Goal: Check status: Check status

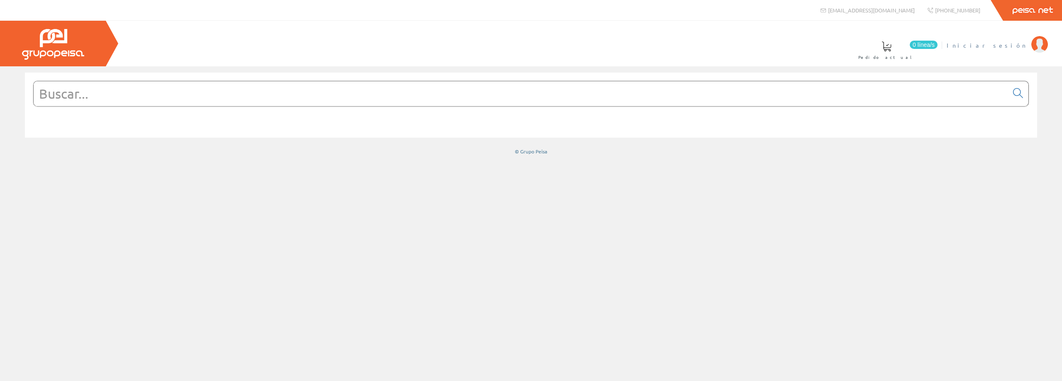
click at [1016, 42] on span "Iniciar sesión" at bounding box center [987, 45] width 80 height 8
click at [538, 49] on span at bounding box center [533, 46] width 10 height 10
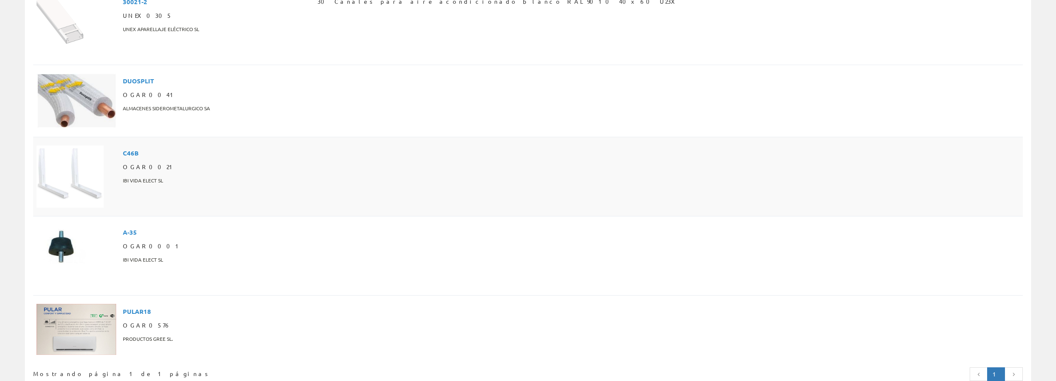
scroll to position [274, 0]
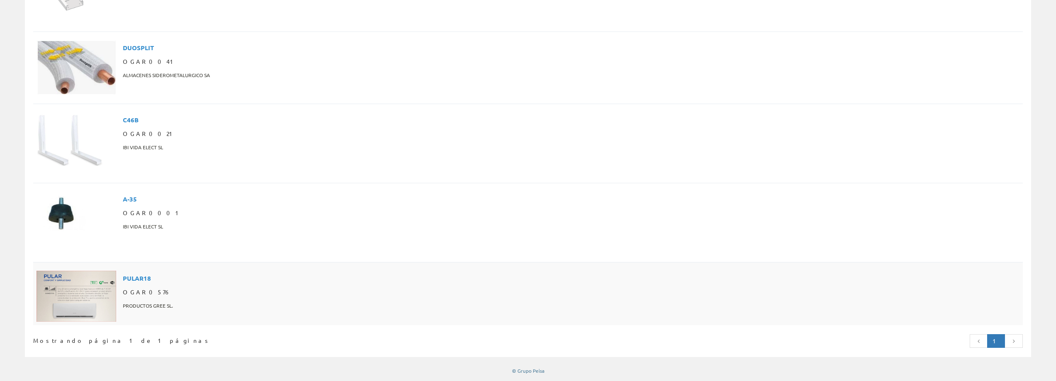
click at [115, 299] on img at bounding box center [77, 296] width 80 height 51
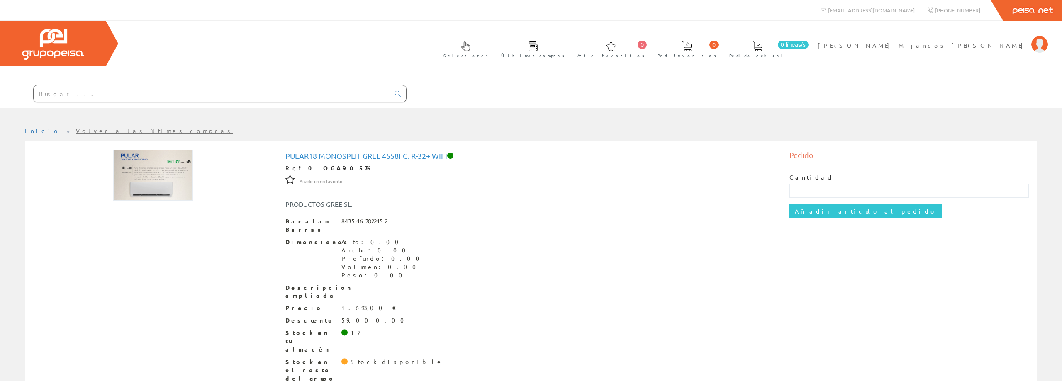
drag, startPoint x: 177, startPoint y: 132, endPoint x: 304, endPoint y: 116, distance: 127.9
click at [177, 150] on img at bounding box center [153, 175] width 80 height 51
click at [160, 150] on img at bounding box center [153, 175] width 80 height 51
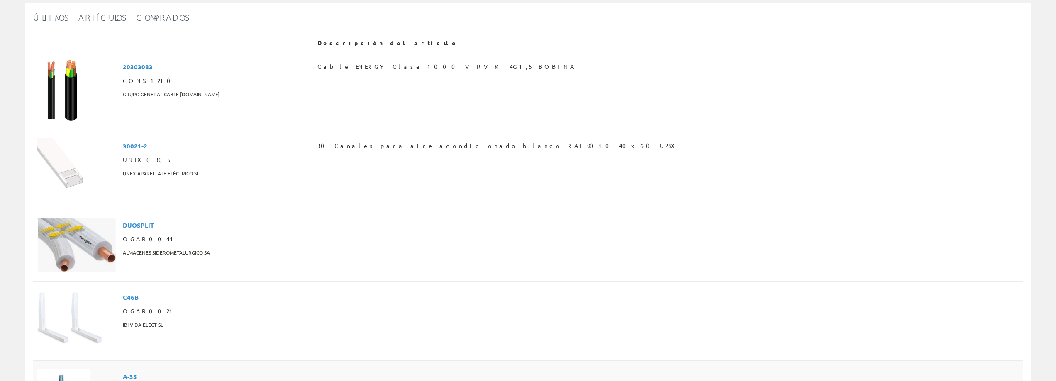
scroll to position [108, 0]
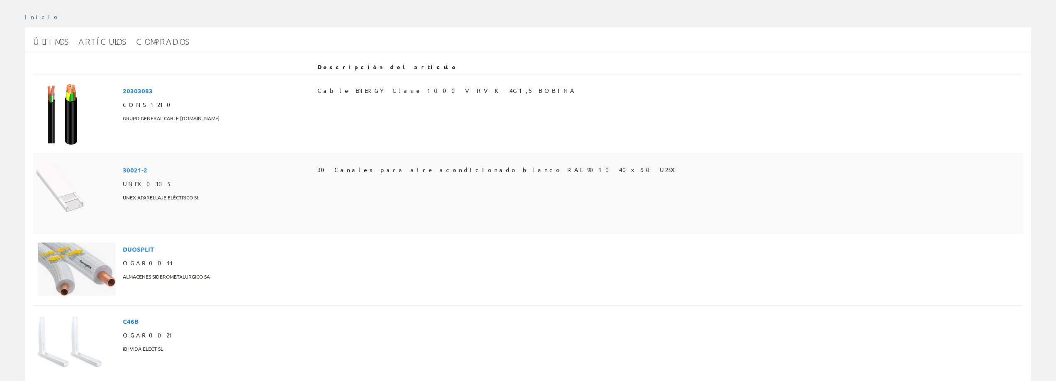
click at [97, 163] on img at bounding box center [68, 194] width 62 height 62
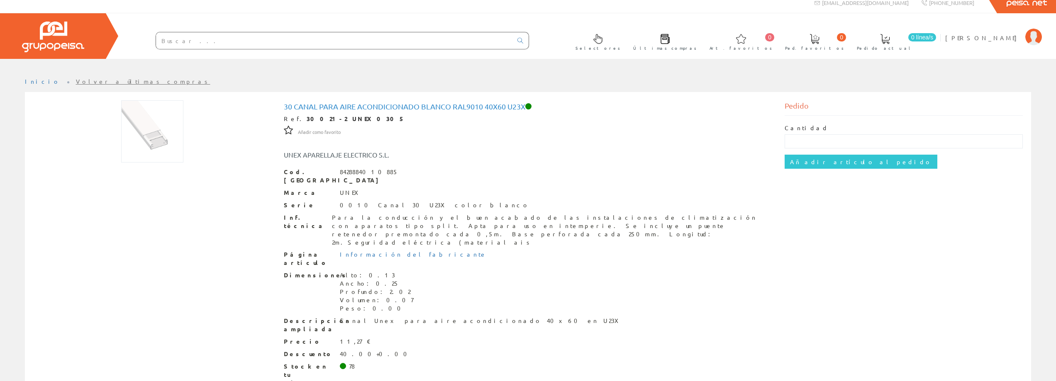
scroll to position [20, 0]
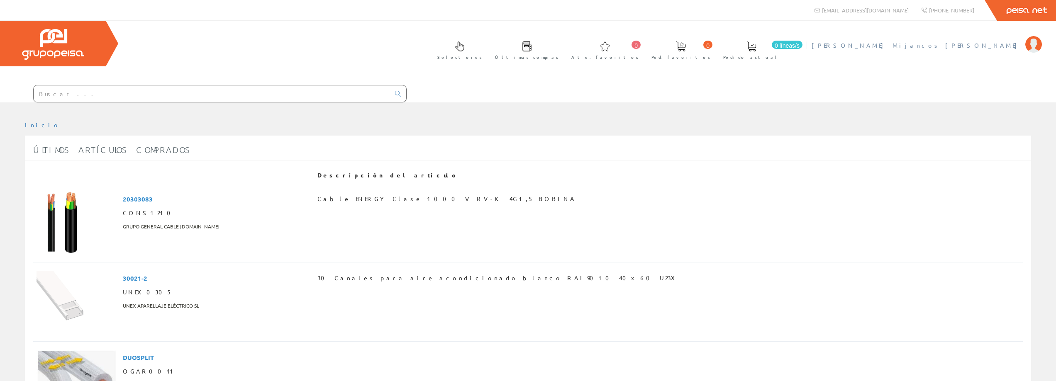
click at [1015, 42] on font "[PERSON_NAME] Mijancos [PERSON_NAME]" at bounding box center [915, 44] width 209 height 7
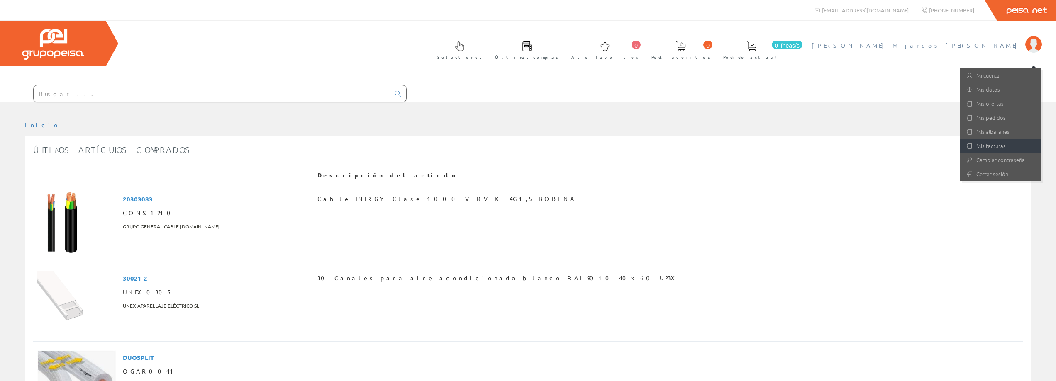
click at [996, 143] on font "Mis facturas" at bounding box center [990, 146] width 29 height 8
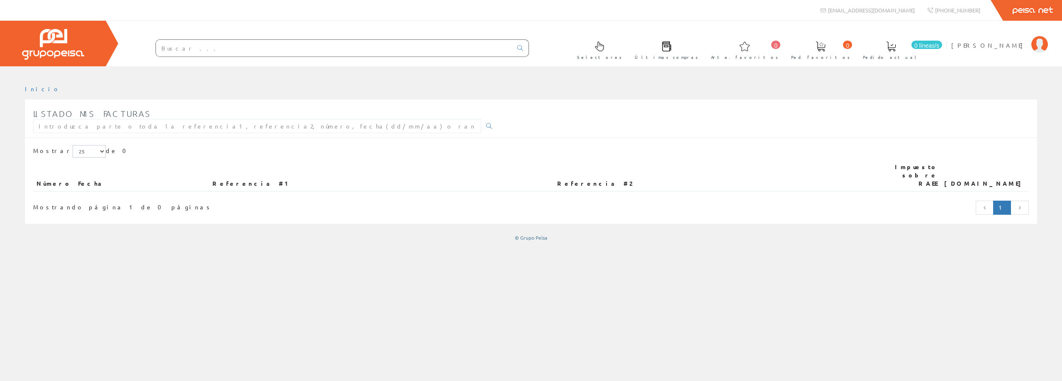
click at [54, 180] on font "Número" at bounding box center [54, 183] width 35 height 7
drag, startPoint x: 1015, startPoint y: 176, endPoint x: 810, endPoint y: 161, distance: 205.1
click at [988, 181] on th "Imp.Total" at bounding box center [985, 176] width 88 height 32
click at [996, 51] on li "Eugenio Mijancos Jiménez Mi cuenta Mis datos Mis ofertas Mis pedidos Mis albara…" at bounding box center [999, 50] width 100 height 32
click at [995, 49] on span "Eugenio Mijancos Jiménez" at bounding box center [989, 45] width 76 height 8
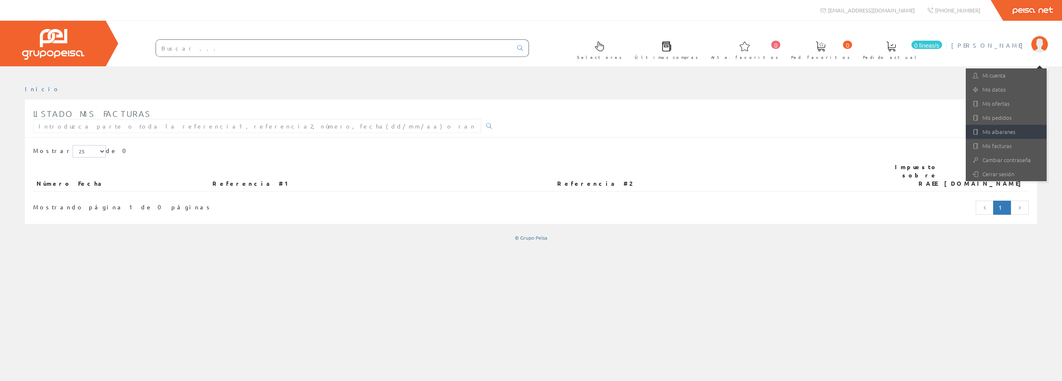
click at [1001, 131] on font "Mis albaranes" at bounding box center [998, 132] width 33 height 8
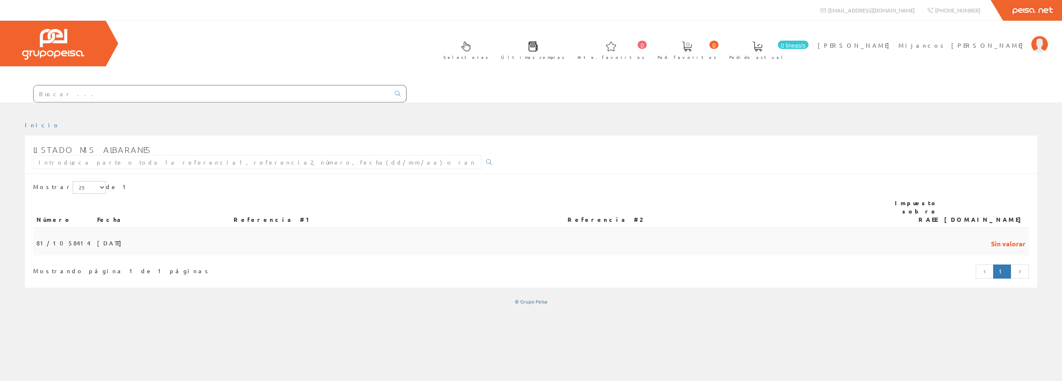
click at [97, 239] on font "[DATE]" at bounding box center [111, 242] width 29 height 7
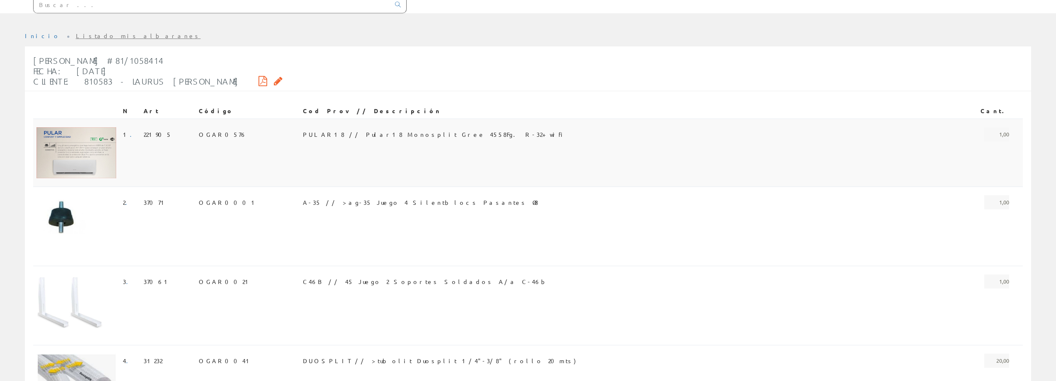
scroll to position [41, 0]
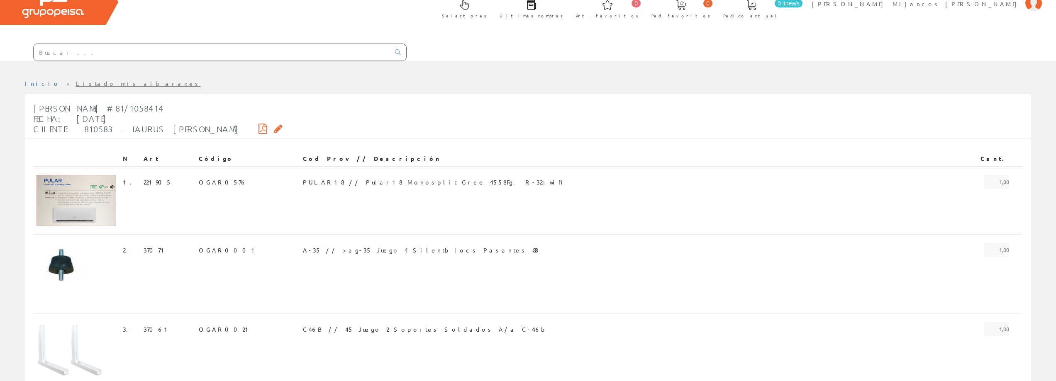
click at [258, 126] on icon at bounding box center [262, 129] width 9 height 6
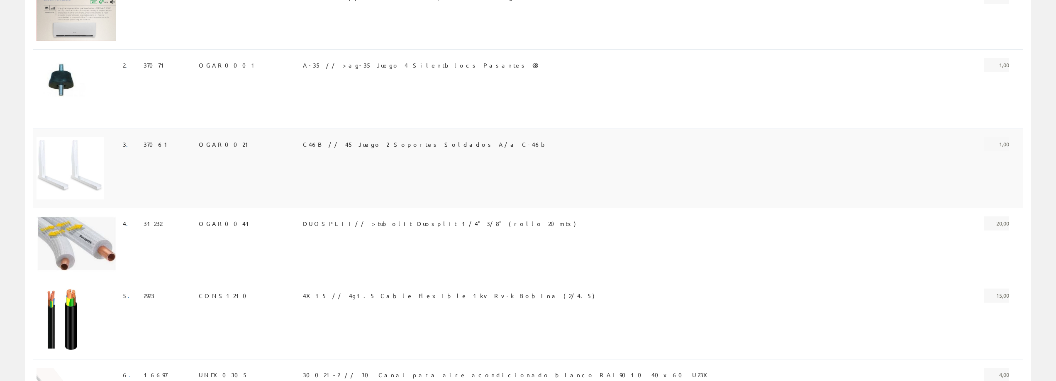
scroll to position [318, 0]
